Goal: Use online tool/utility: Utilize a website feature to perform a specific function

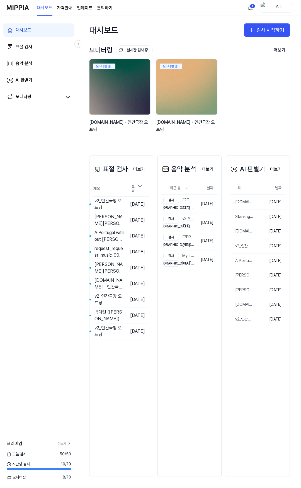
click at [184, 91] on img at bounding box center [186, 87] width 67 height 61
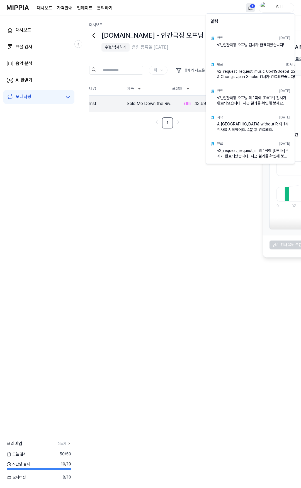
click at [249, 7] on html "대시보드 가격안내 업데이트 문의하기 1 SJH 대시보드 표절 검사 음악 분석 AI 판별기 모니터링 프리미엄 더보기 오늘 검사 50 / 50 시…" at bounding box center [150, 244] width 301 height 488
click at [249, 7] on html "대시보드 가격안내 업데이트 문의하기 SJH 대시보드 표절 검사 음악 분석 AI 판별기 모니터링 프리미엄 더보기 오늘 검사 50 / 50 시간당…" at bounding box center [150, 244] width 301 height 488
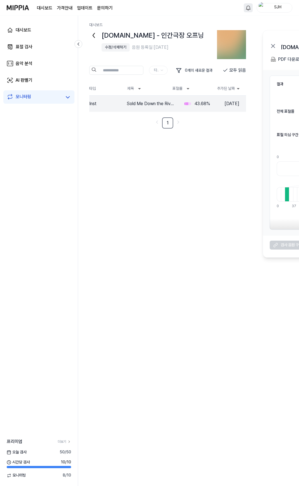
click at [117, 45] on div "수정/삭제하기" at bounding box center [115, 48] width 21 height 6
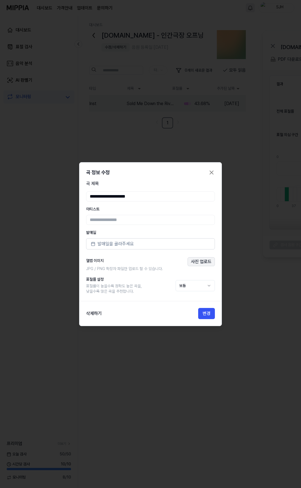
click at [199, 260] on button "사진 업로드" at bounding box center [201, 261] width 27 height 9
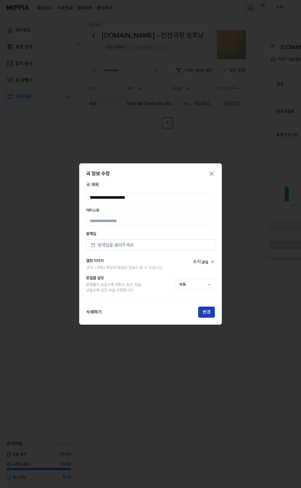
click at [209, 315] on button "변경" at bounding box center [206, 312] width 17 height 11
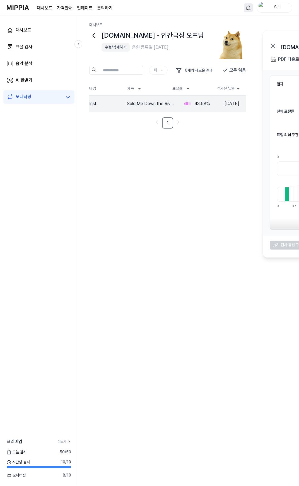
click at [95, 31] on icon at bounding box center [93, 35] width 9 height 9
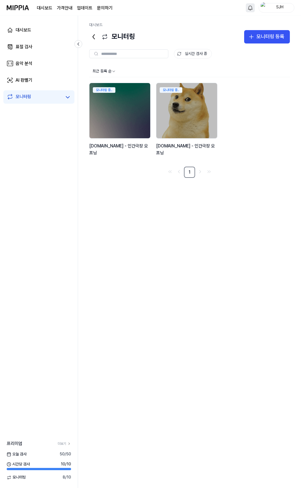
click at [169, 201] on div "최근 등록 순 모니터링 중.. y2mate.com - 인간극장 오프닝 모니터링 중.. y2mate.com - 인간극장 오프닝 1" at bounding box center [189, 272] width 201 height 412
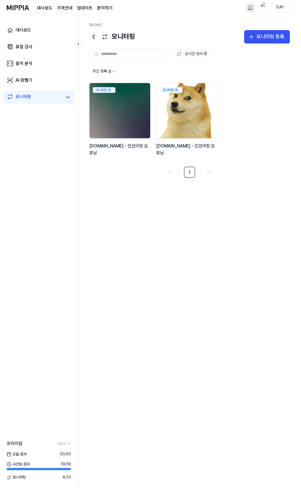
click at [204, 115] on img at bounding box center [186, 110] width 67 height 61
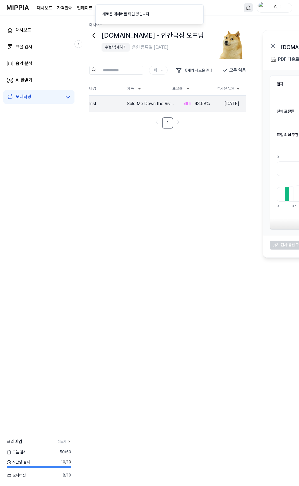
click at [198, 137] on div "y2mate.com - 인간극장 오프닝 수정/삭제하기 음원 등록일: 2025.08.18. 타입 0 개의 새로운 결과 모두 읽음 타입 제목 표절…" at bounding box center [188, 144] width 199 height 228
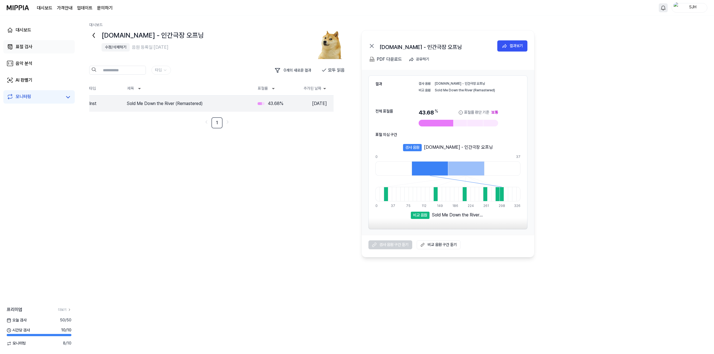
click at [32, 45] on link "표절 검사" at bounding box center [38, 46] width 71 height 13
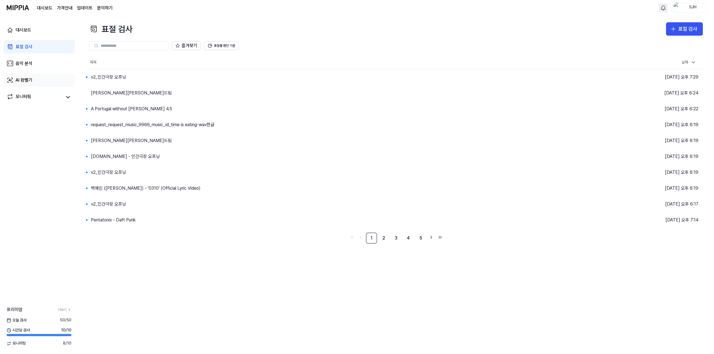
click at [40, 80] on link "AI 판별기" at bounding box center [38, 80] width 71 height 13
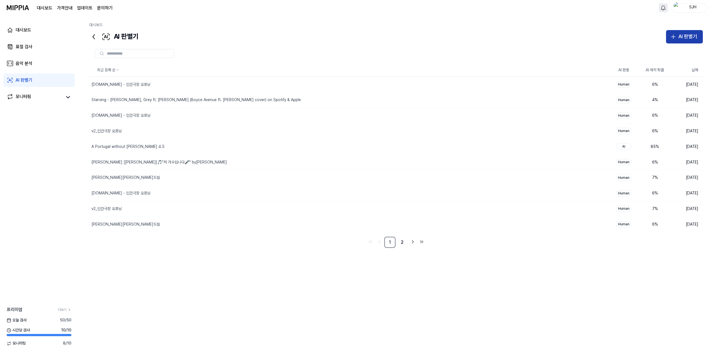
click at [301, 37] on icon "button" at bounding box center [673, 36] width 7 height 7
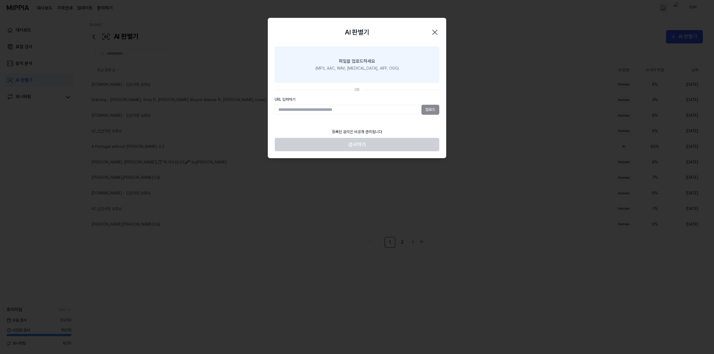
click at [301, 72] on label "파일을 업로드하세요 (MP3, AAC, WAV, FLAC, AIFF, OGG)" at bounding box center [357, 65] width 165 height 36
click at [0, 0] on input "파일을 업로드하세요 (MP3, AAC, WAV, FLAC, AIFF, OGG)" at bounding box center [0, 0] width 0 height 0
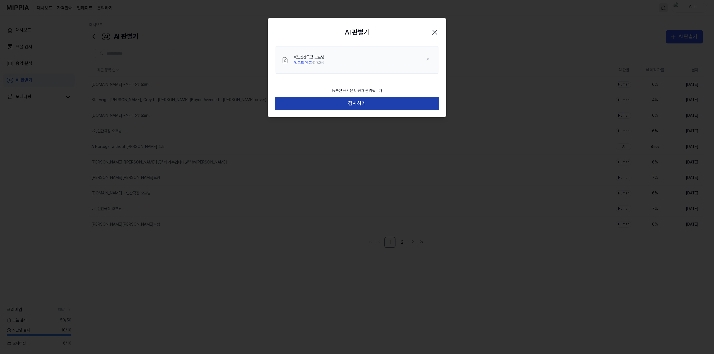
click at [301, 106] on button "검사하기" at bounding box center [357, 103] width 165 height 13
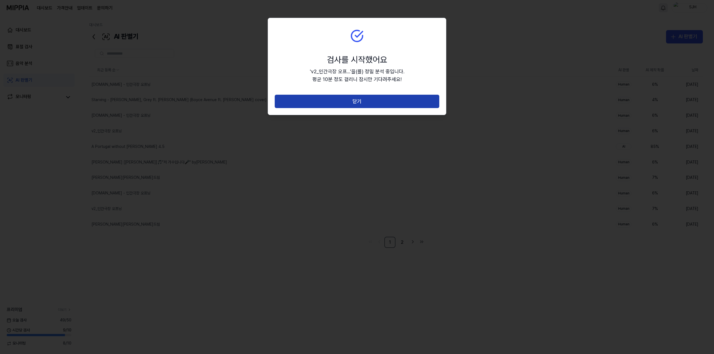
click at [301, 102] on button "닫기" at bounding box center [357, 101] width 165 height 13
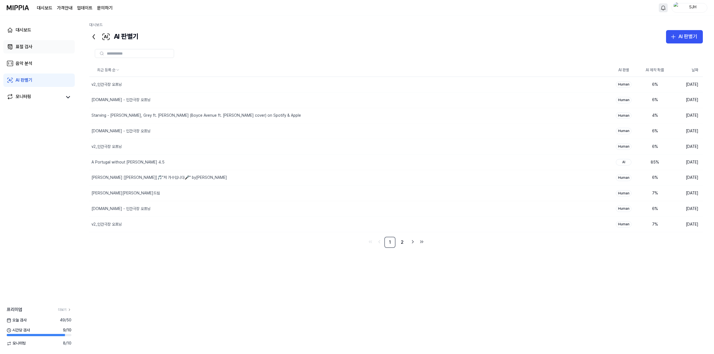
click at [38, 47] on link "표절 검사" at bounding box center [38, 46] width 71 height 13
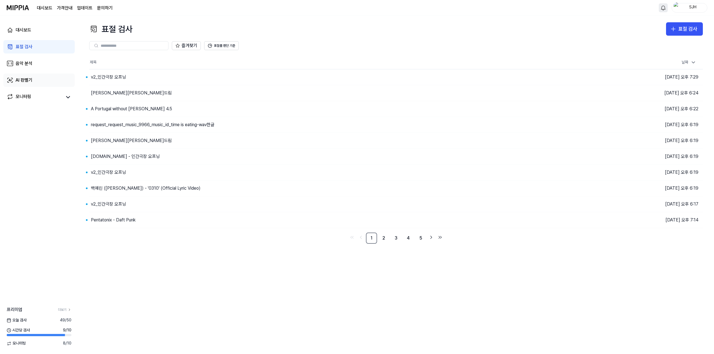
click at [20, 79] on div "AI 판별기" at bounding box center [24, 80] width 17 height 7
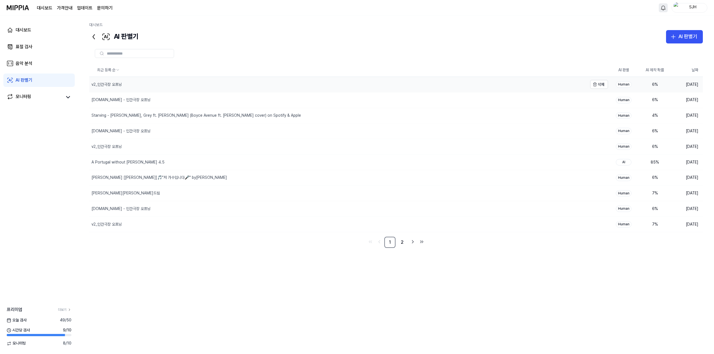
click at [141, 83] on div "v2_인간극장 오프닝" at bounding box center [338, 84] width 498 height 15
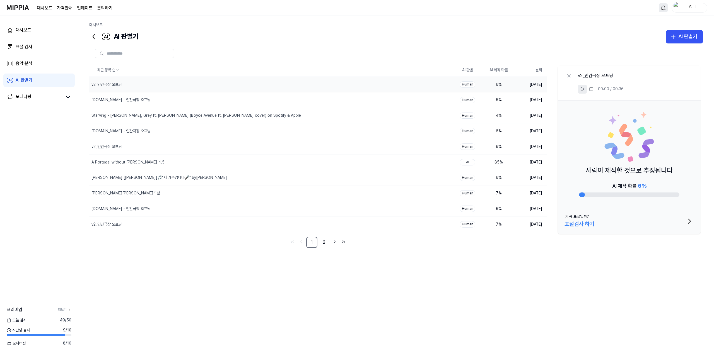
click at [301, 89] on icon at bounding box center [582, 89] width 4 height 4
click at [301, 89] on rect at bounding box center [581, 89] width 1 height 3
click at [208, 288] on div "최근 등록 순 AI 판별 AI 제작 확률 날짜 v2_인간극장 오프닝 삭제 Human 6 % 2025.09.10. y2mate.com - 인간극…" at bounding box center [396, 179] width 614 height 230
